Goal: Information Seeking & Learning: Check status

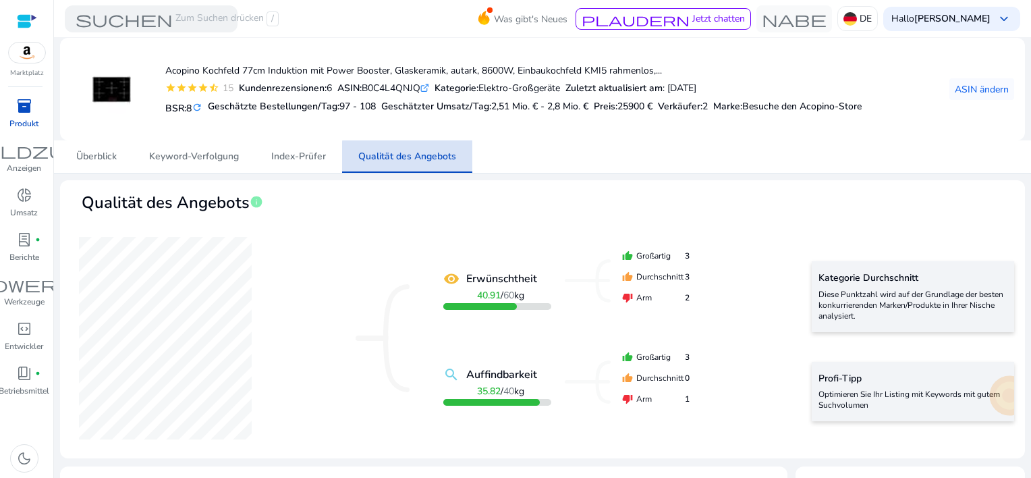
click at [413, 159] on span "Qualität des Angebots" at bounding box center [407, 156] width 98 height 9
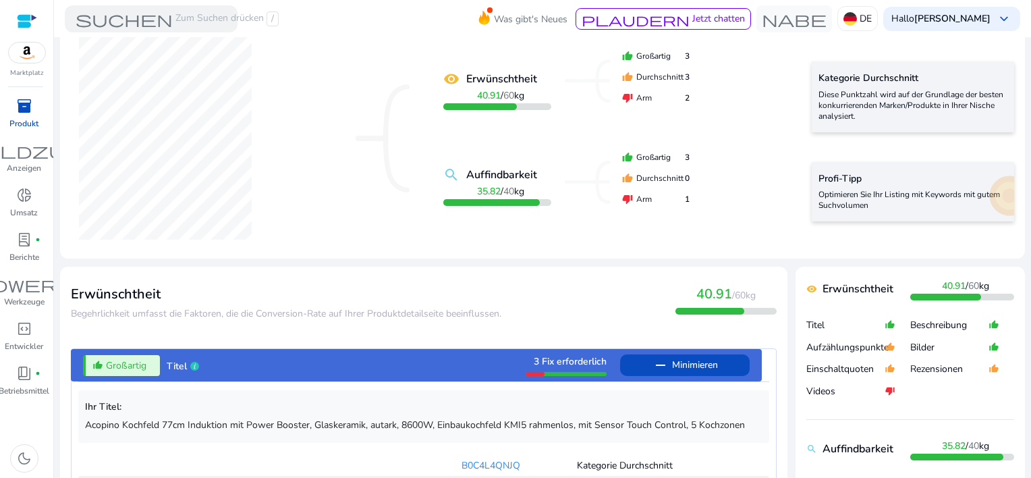
scroll to position [135, 0]
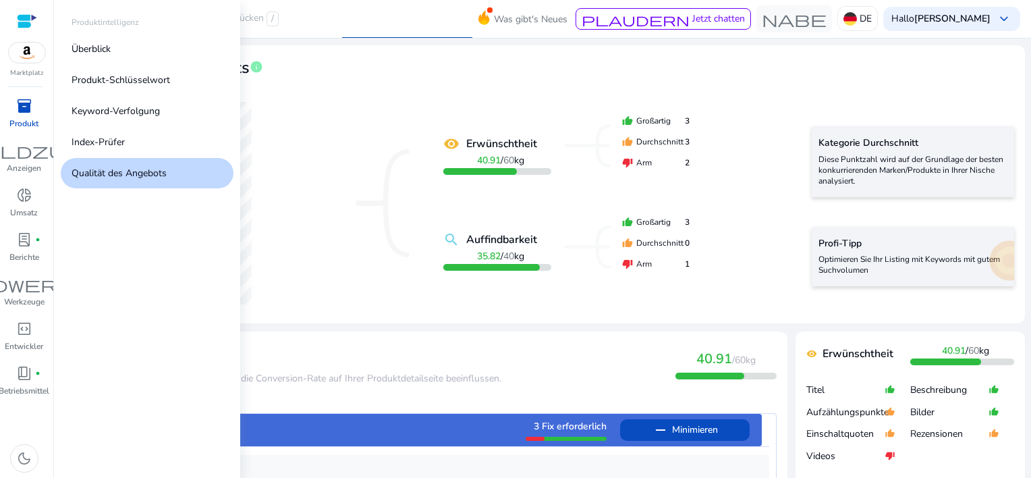
click at [29, 108] on span "inventory_2" at bounding box center [24, 106] width 16 height 16
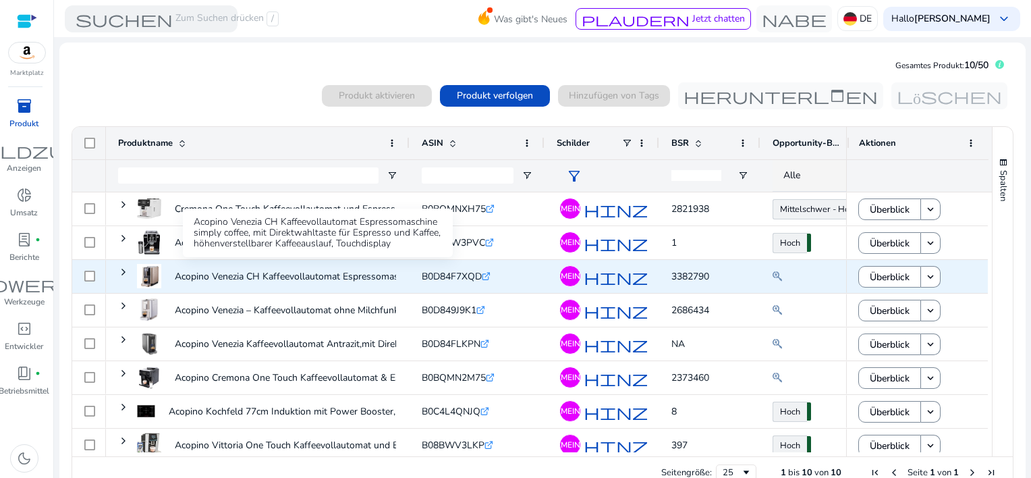
scroll to position [77, 0]
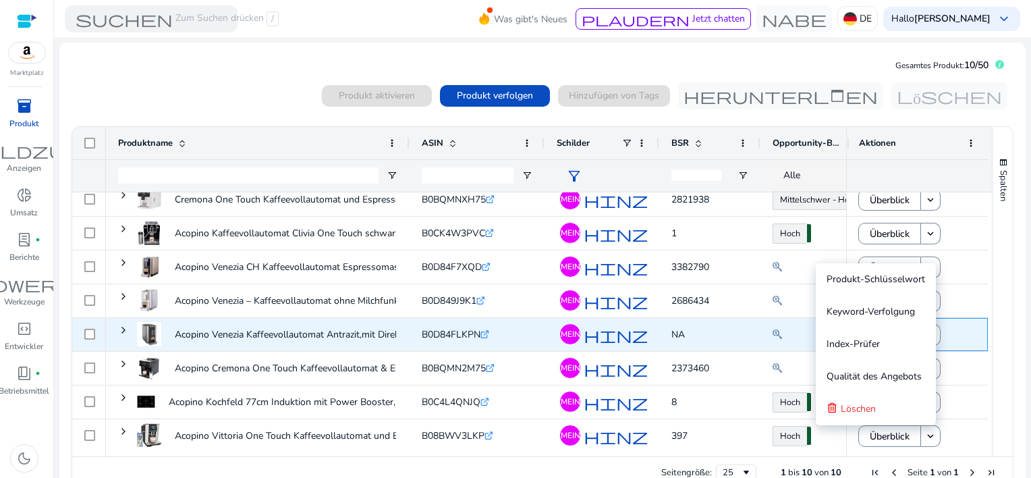
click at [962, 344] on div "Überblick keyboard_arrow_down" at bounding box center [916, 334] width 117 height 28
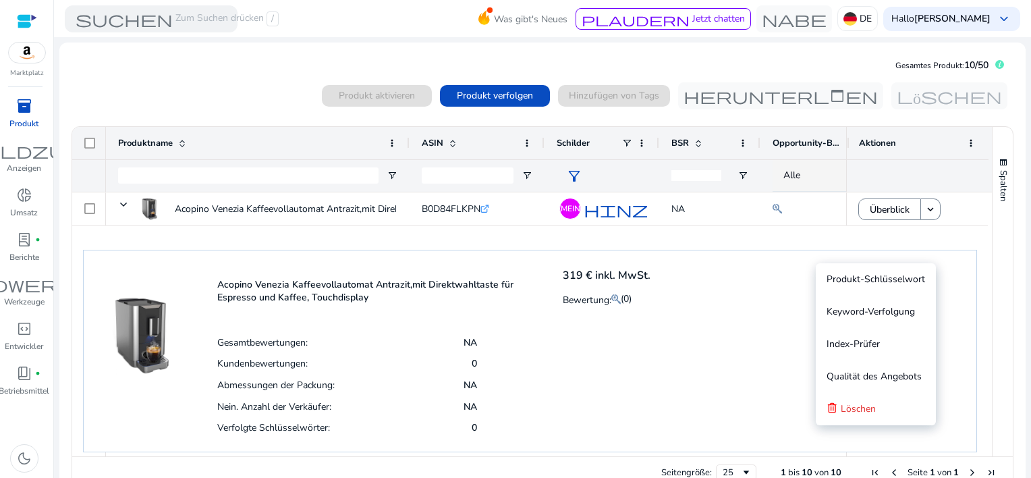
scroll to position [212, 0]
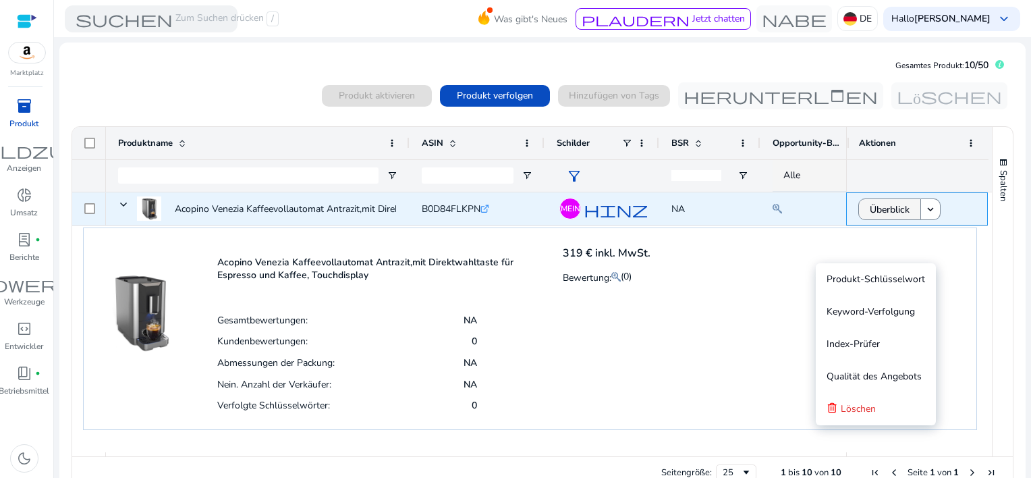
click at [888, 209] on span "Überblick" at bounding box center [889, 210] width 40 height 28
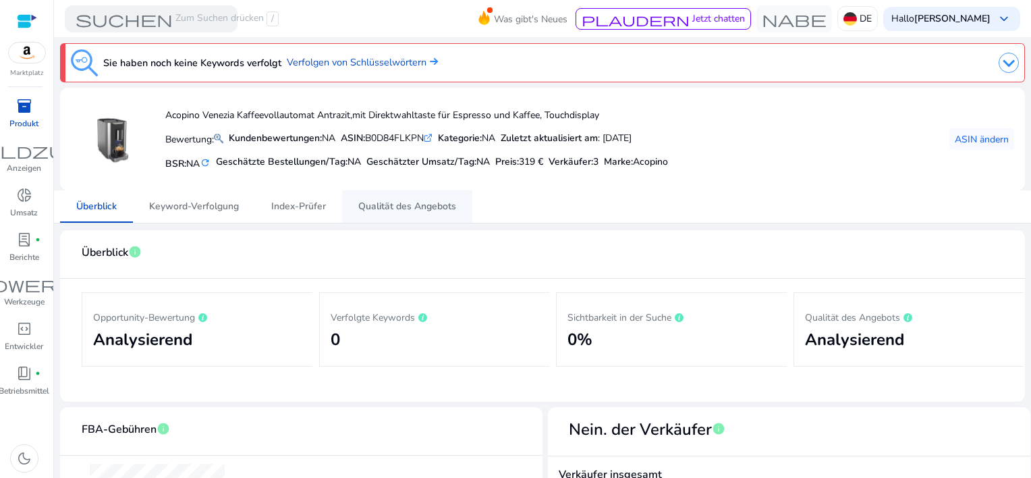
click at [382, 205] on span "Qualität des Angebots" at bounding box center [407, 206] width 98 height 9
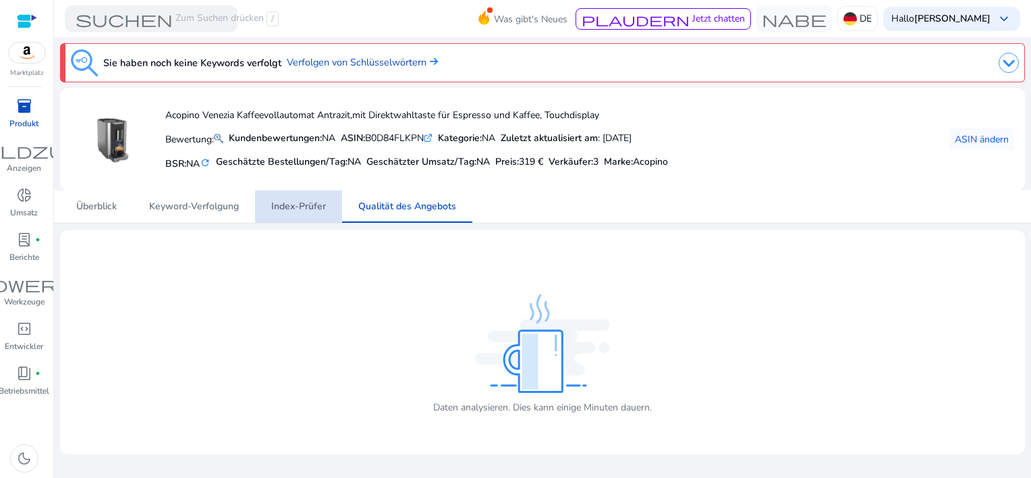
click at [304, 215] on span "Index-Prüfer" at bounding box center [298, 206] width 55 height 32
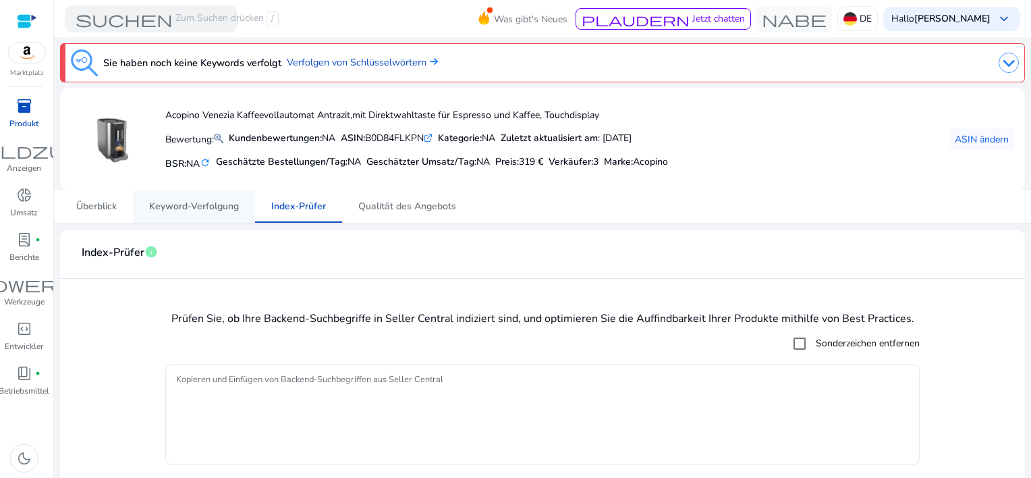
click at [210, 206] on span "Keyword-Verfolgung" at bounding box center [194, 206] width 90 height 9
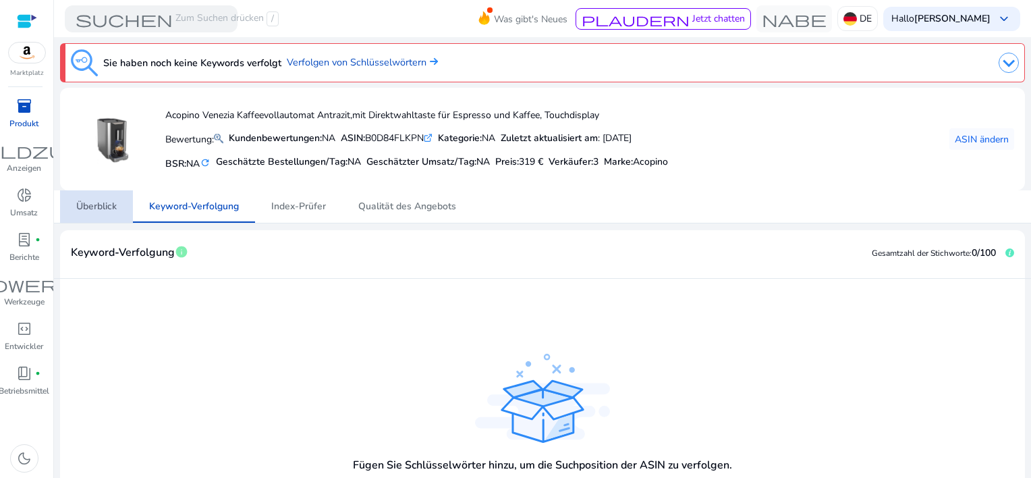
click at [100, 204] on span "Überblick" at bounding box center [96, 206] width 40 height 9
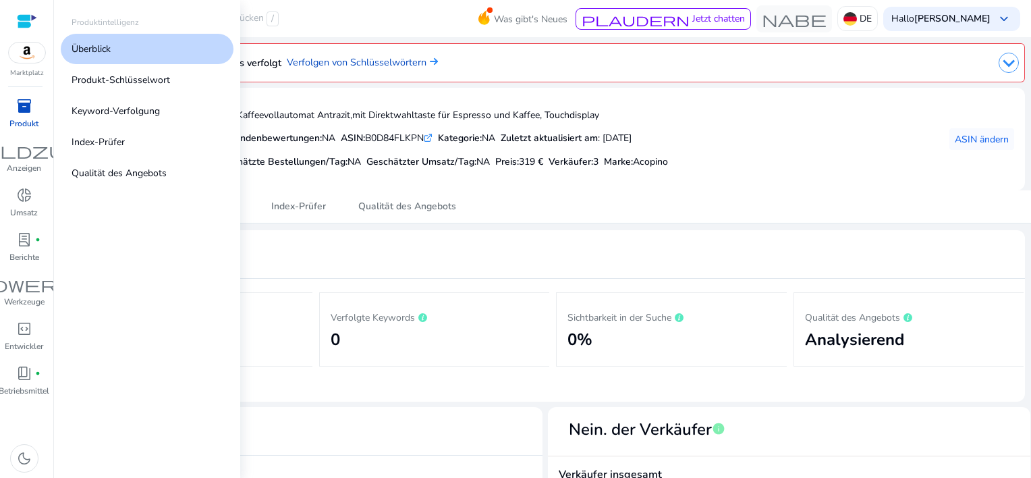
click at [25, 103] on span "inventory_2" at bounding box center [24, 106] width 16 height 16
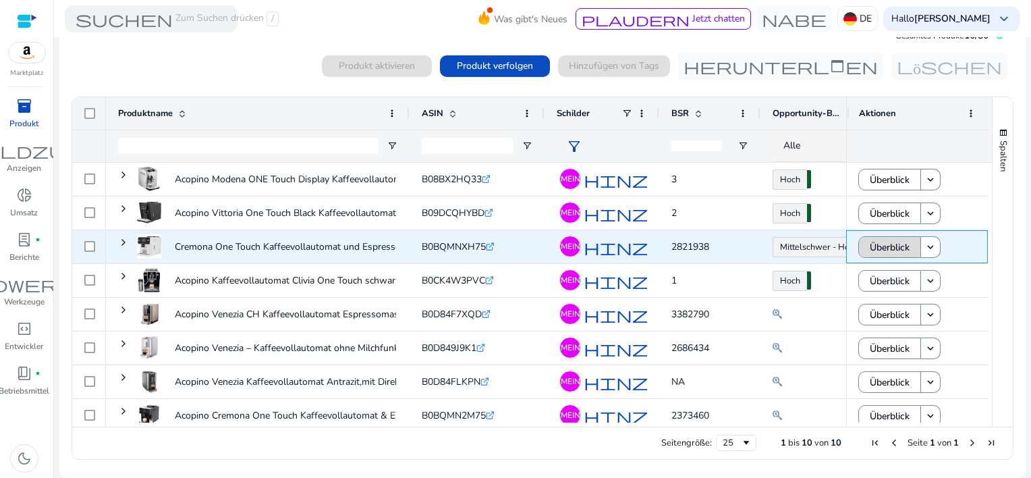
click at [896, 242] on span "Überblick" at bounding box center [889, 247] width 40 height 28
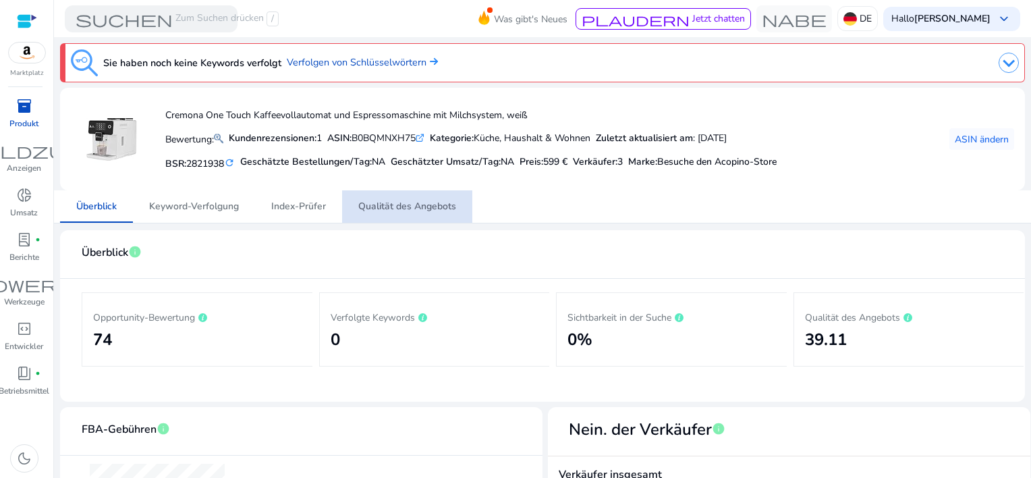
click at [413, 202] on span "Qualität des Angebots" at bounding box center [407, 206] width 98 height 9
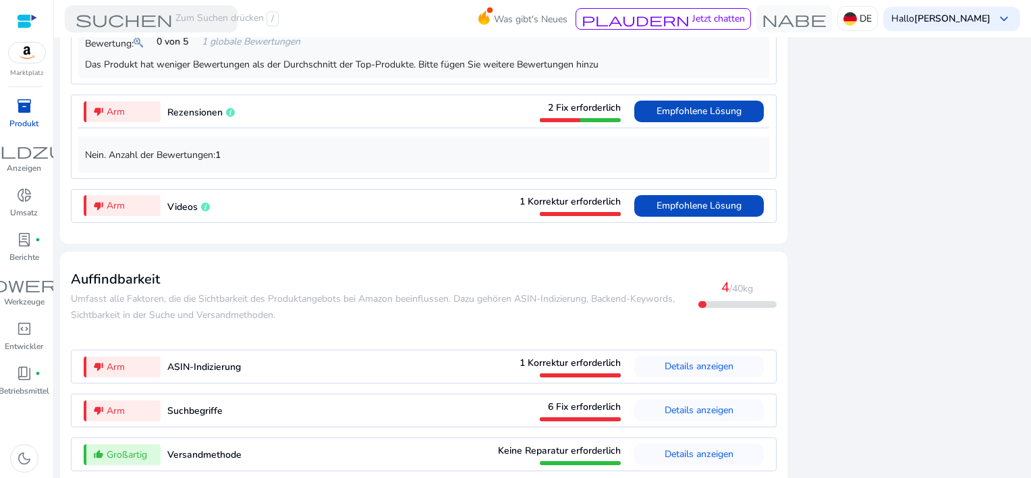
scroll to position [1312, 0]
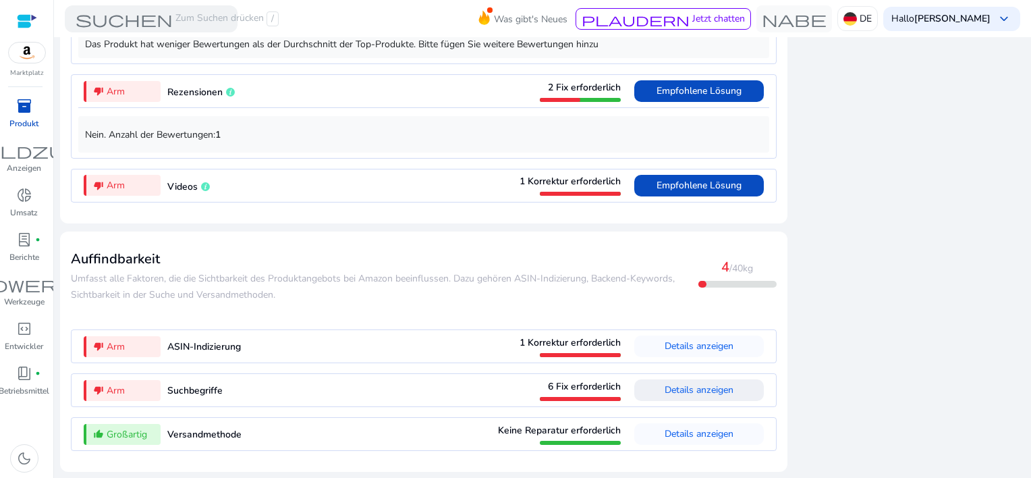
click at [674, 390] on span "Details anzeigen" at bounding box center [698, 389] width 69 height 13
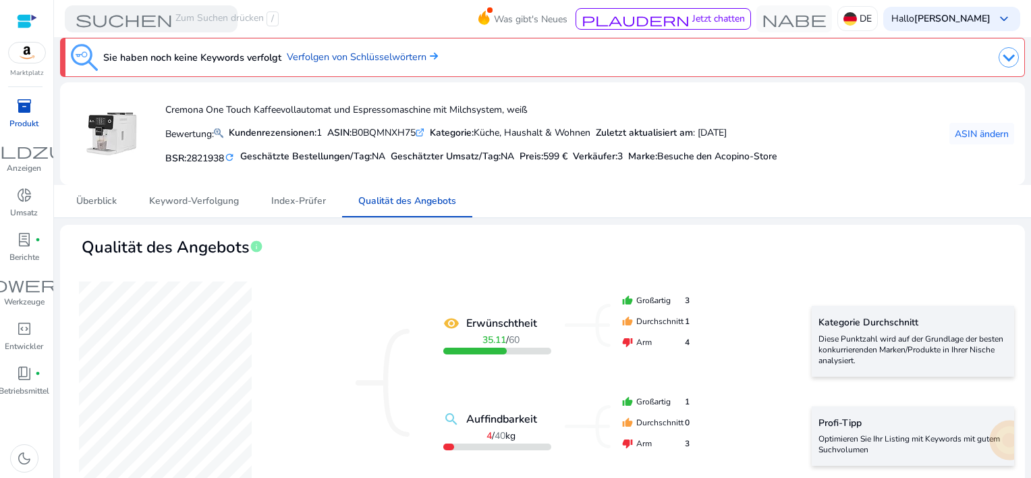
scroll to position [0, 0]
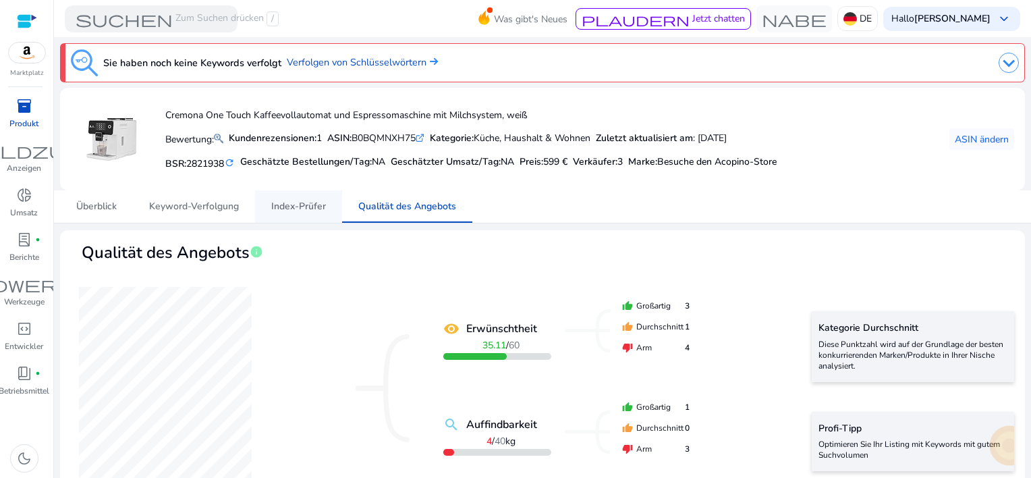
click at [297, 210] on span "Index-Prüfer" at bounding box center [298, 206] width 55 height 9
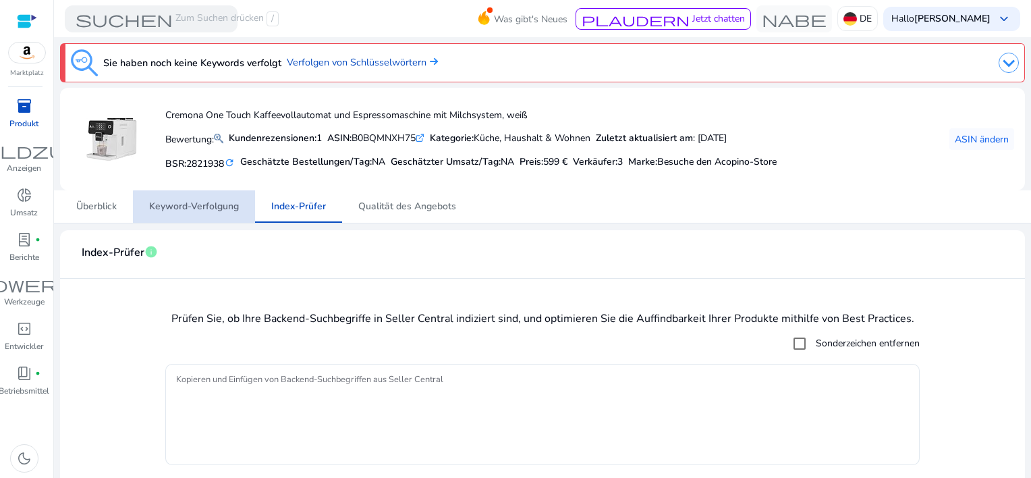
click at [197, 210] on span "Keyword-Verfolgung" at bounding box center [194, 206] width 90 height 9
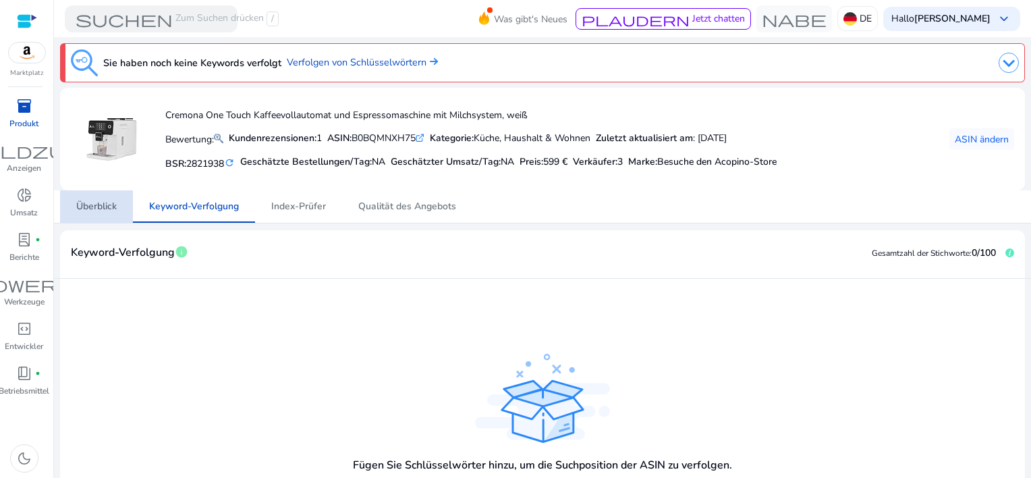
click at [88, 208] on span "Überblick" at bounding box center [96, 206] width 40 height 9
